Goal: Find specific page/section: Find specific page/section

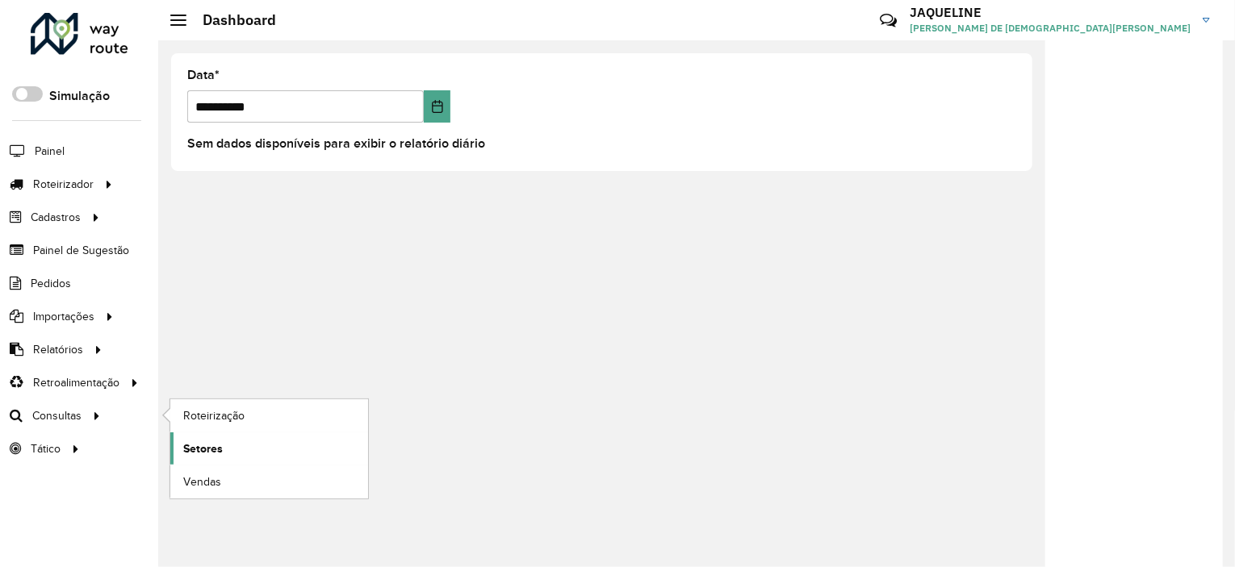
click at [193, 441] on span "Setores" at bounding box center [203, 449] width 40 height 17
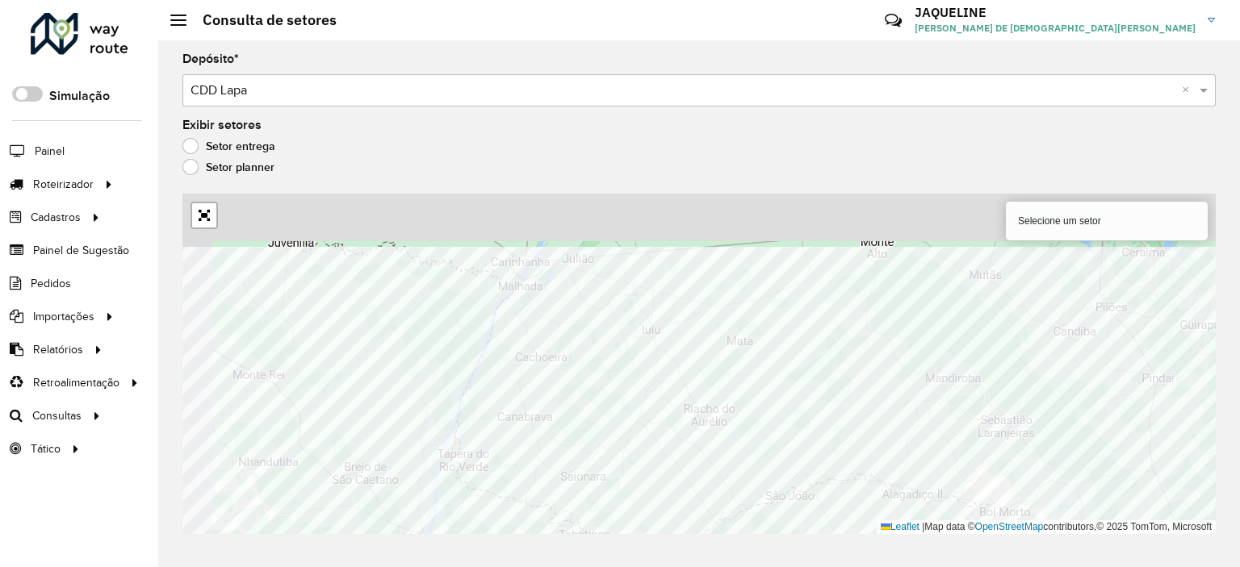
click at [876, 547] on div "Depósito * Selecione um depósito × CDD Lapa × Exibir setores Setor entrega Seto…" at bounding box center [698, 303] width 1081 height 527
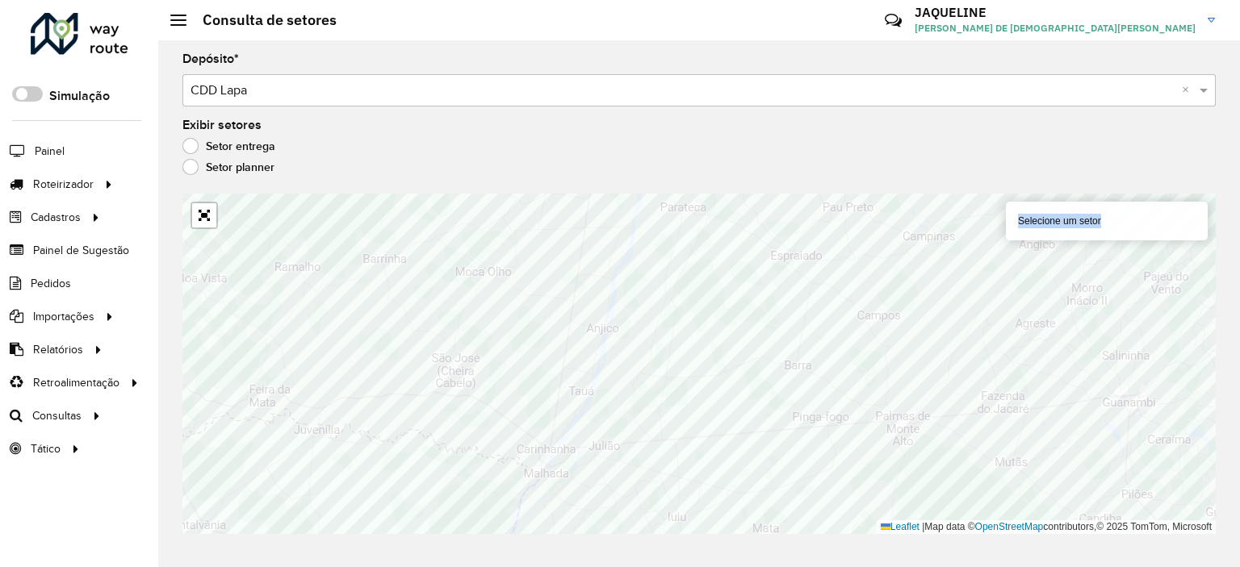
click at [381, 425] on div "Depósito * Selecione um depósito × CDD Lapa × Exibir setores Setor entrega Seto…" at bounding box center [698, 303] width 1081 height 527
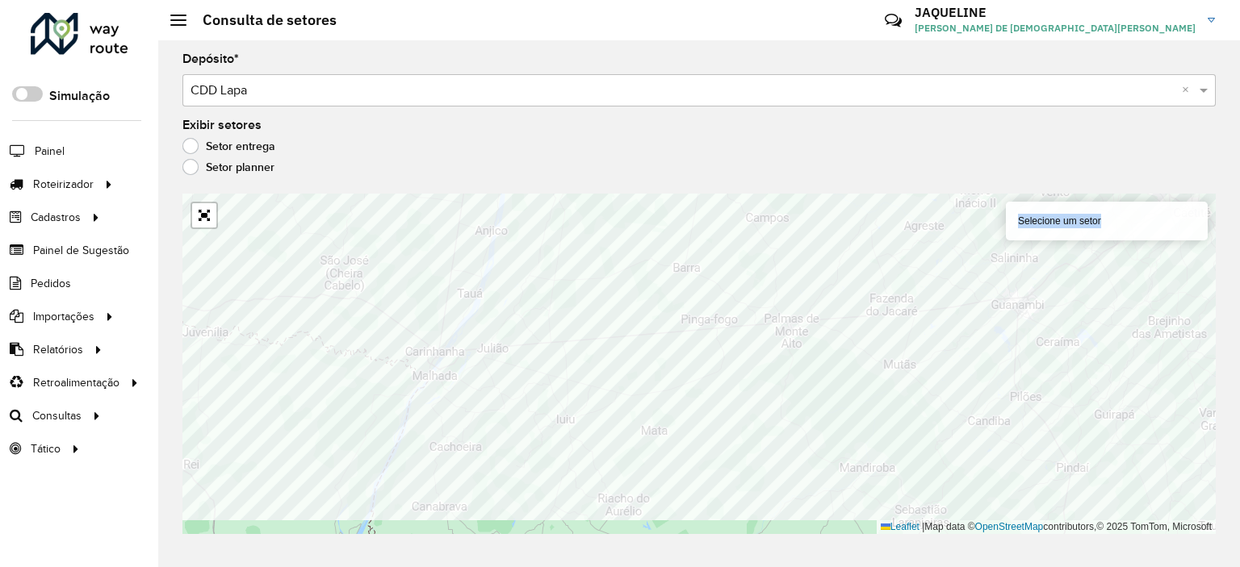
drag, startPoint x: 404, startPoint y: 537, endPoint x: 782, endPoint y: 166, distance: 530.2
click at [781, 165] on formly-group "Depósito * Selecione um depósito × CDD Lapa × Exibir setores Setor entrega Seto…" at bounding box center [698, 293] width 1033 height 481
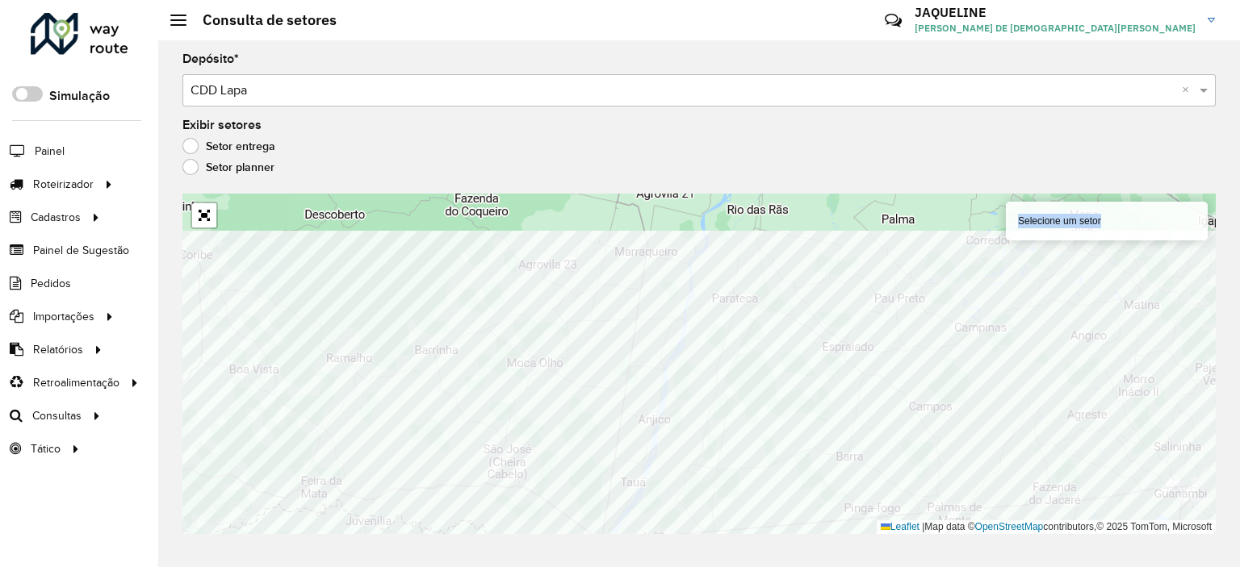
drag, startPoint x: 875, startPoint y: 553, endPoint x: 336, endPoint y: 533, distance: 539.4
click at [337, 533] on div "Depósito * Selecione um depósito × CDD Lapa × Exibir setores Setor entrega Seto…" at bounding box center [698, 303] width 1081 height 527
